Goal: Ask a question

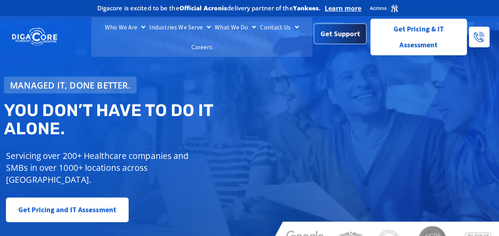
click at [343, 34] on span "Get Support" at bounding box center [340, 34] width 40 height 16
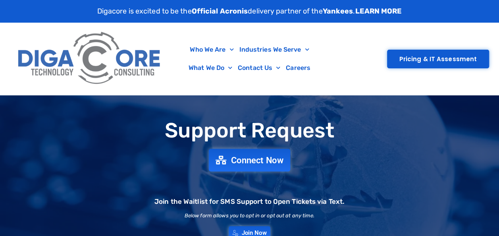
click at [242, 161] on span "Connect Now" at bounding box center [257, 159] width 52 height 9
